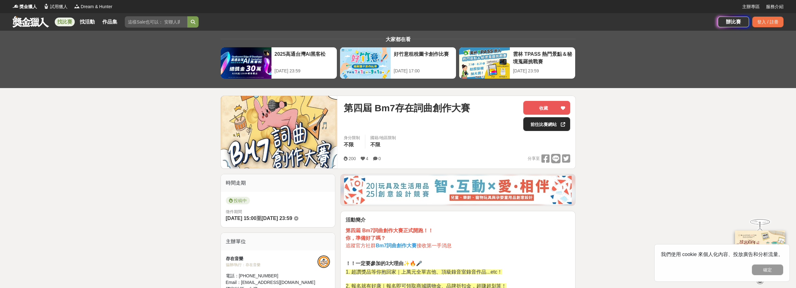
click at [547, 124] on link "前往比賽網站" at bounding box center [546, 124] width 47 height 14
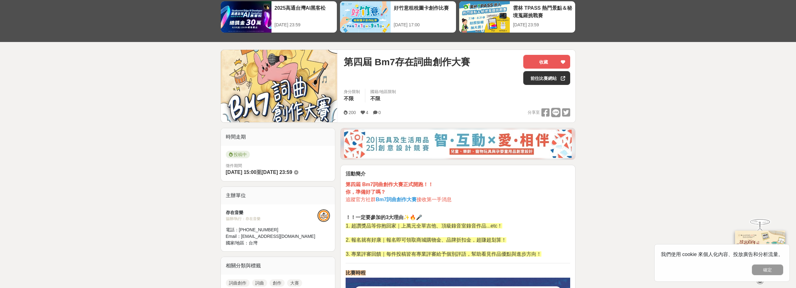
scroll to position [63, 0]
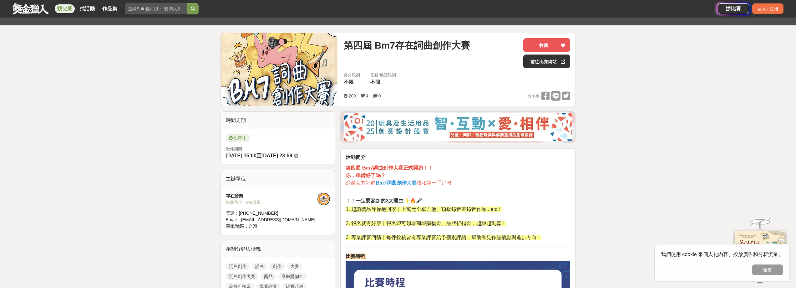
click at [284, 66] on img at bounding box center [279, 69] width 117 height 72
click at [240, 139] on span "投稿中" at bounding box center [238, 138] width 24 height 8
drag, startPoint x: 240, startPoint y: 139, endPoint x: 255, endPoint y: 148, distance: 17.5
click at [240, 140] on span "投稿中" at bounding box center [238, 138] width 24 height 8
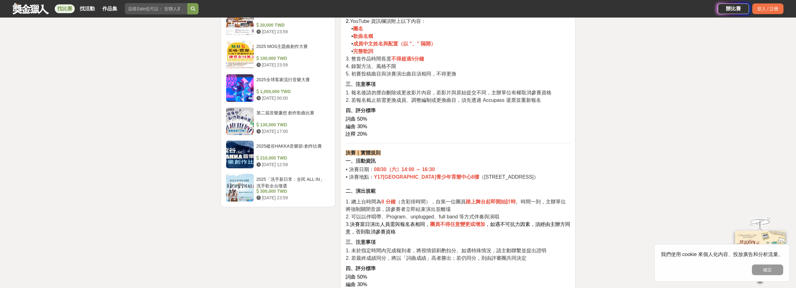
scroll to position [0, 0]
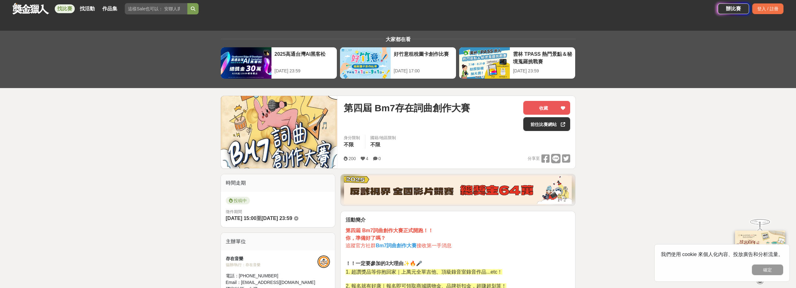
drag, startPoint x: 226, startPoint y: 110, endPoint x: 255, endPoint y: 33, distance: 82.5
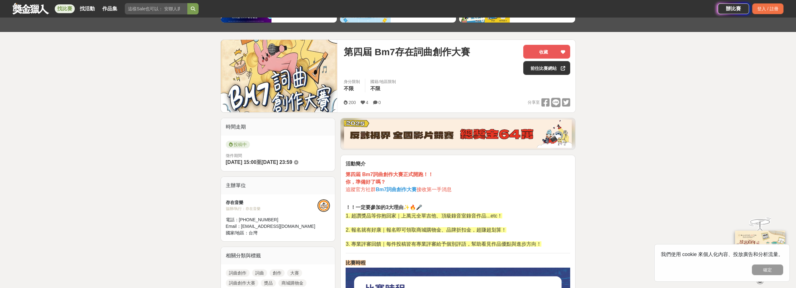
scroll to position [63, 0]
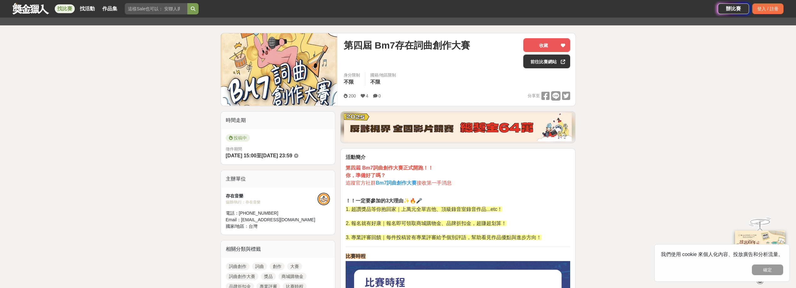
click at [275, 68] on img at bounding box center [279, 69] width 117 height 72
click at [556, 61] on link "前往比賽網站" at bounding box center [546, 61] width 47 height 14
click at [27, 5] on link at bounding box center [31, 9] width 38 height 12
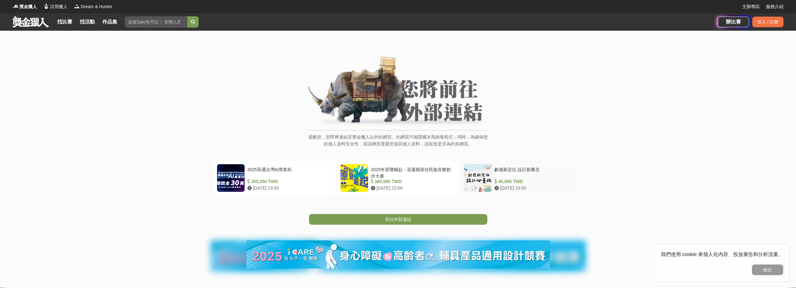
click at [490, 174] on div at bounding box center [478, 178] width 28 height 28
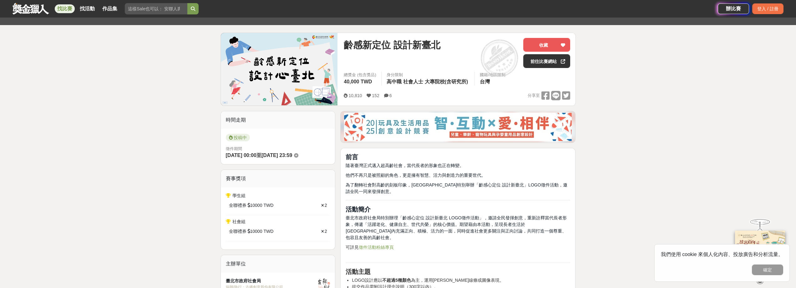
scroll to position [63, 0]
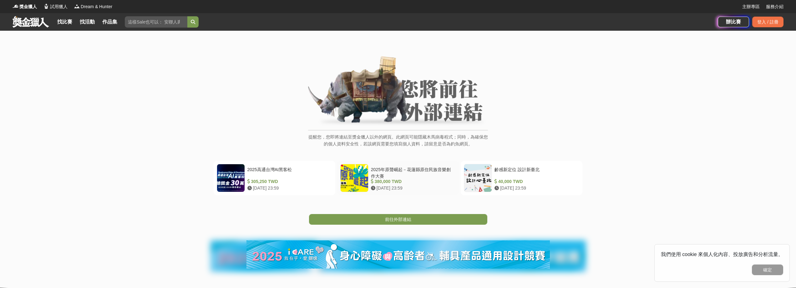
click at [426, 183] on div "380,000 TWD" at bounding box center [412, 181] width 82 height 7
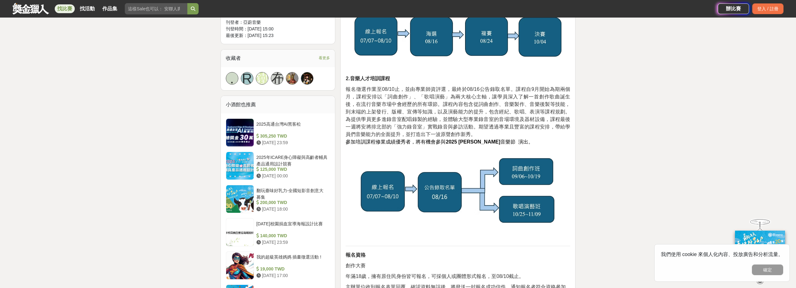
scroll to position [375, 0]
